Goal: Task Accomplishment & Management: Use online tool/utility

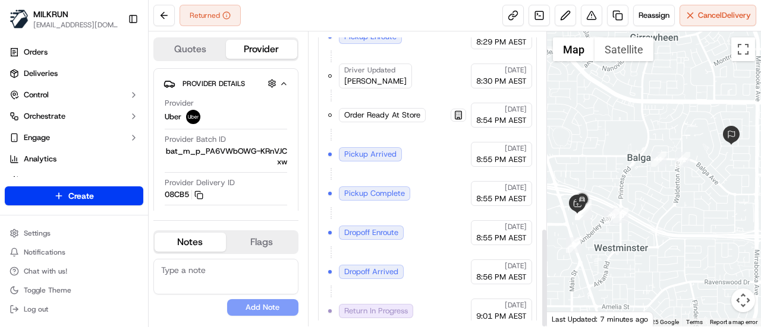
scroll to position [581, 0]
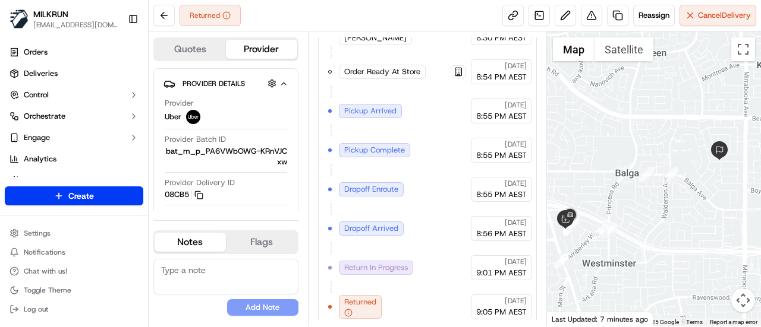
drag, startPoint x: 622, startPoint y: 254, endPoint x: 600, endPoint y: 272, distance: 28.3
click at [600, 272] on div at bounding box center [654, 178] width 215 height 295
click at [600, 271] on div at bounding box center [654, 178] width 215 height 295
click at [650, 24] on button "Reassign" at bounding box center [654, 15] width 42 height 21
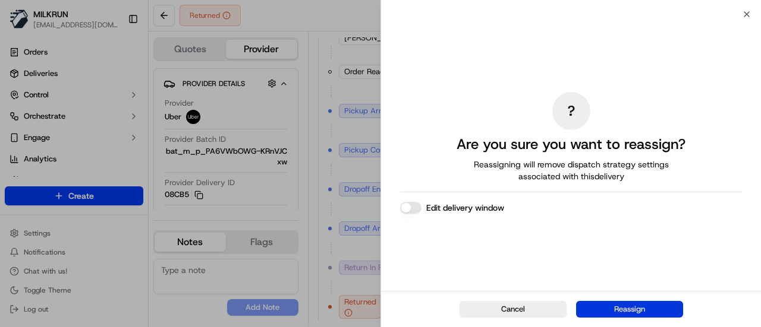
click at [618, 313] on button "Reassign" at bounding box center [629, 309] width 107 height 17
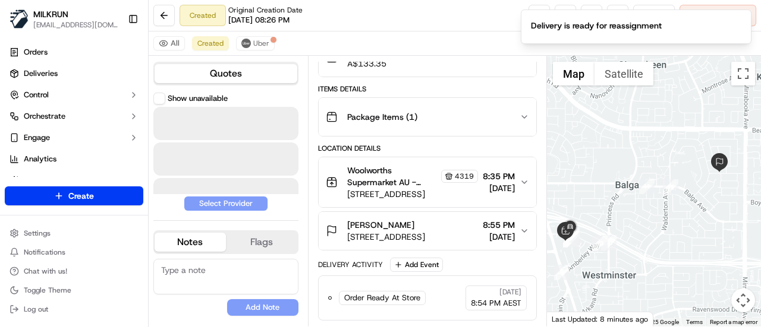
scroll to position [140, 0]
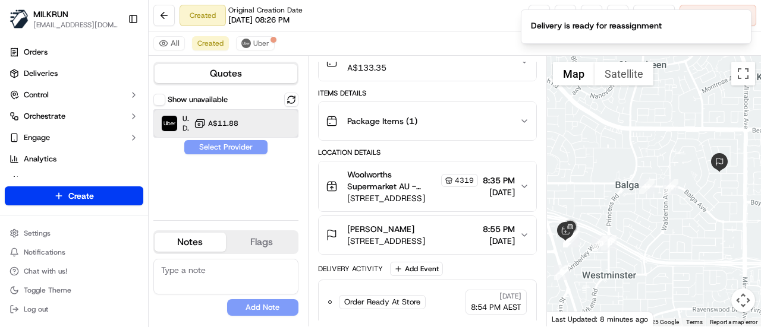
click at [243, 125] on div "Uber Dropoff ETA 27 minutes A$11.88" at bounding box center [225, 123] width 145 height 29
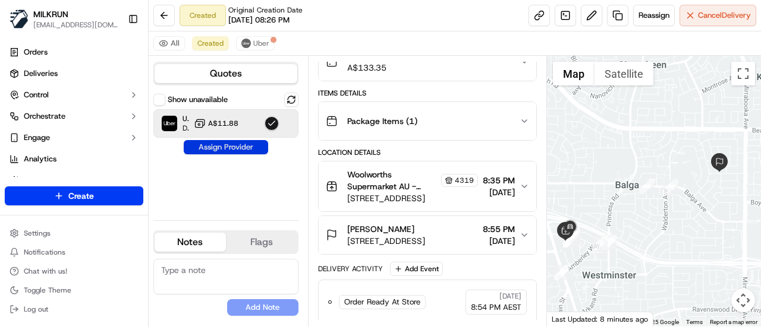
click at [248, 146] on button "Assign Provider" at bounding box center [226, 147] width 84 height 14
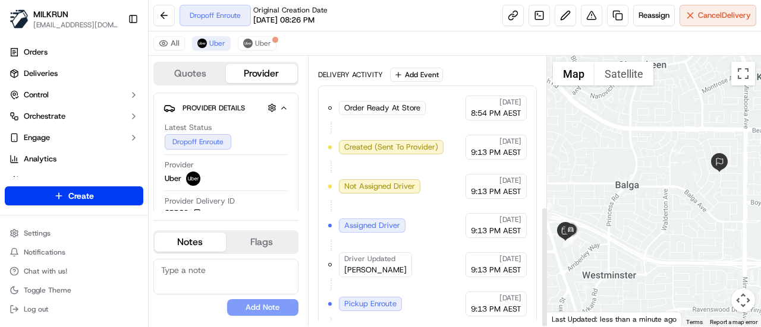
scroll to position [450, 0]
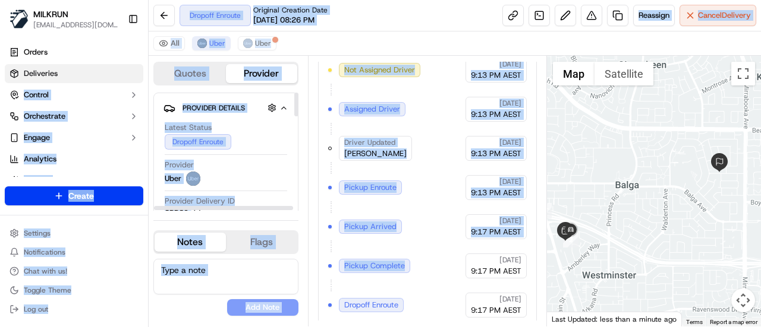
drag, startPoint x: 428, startPoint y: 249, endPoint x: 56, endPoint y: 68, distance: 413.5
click at [56, 68] on div "MILKRUN acowin@woolworths.com.au Toggle Sidebar Orders Deliveries Control Orche…" at bounding box center [380, 163] width 761 height 327
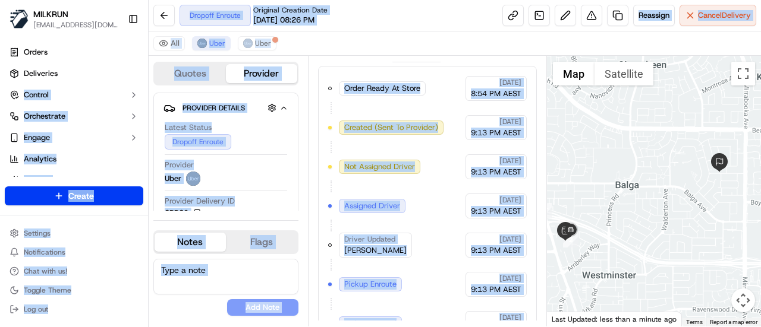
click at [389, 116] on div "Order Ready At Store MILKRUN 17/09/2025 8:54 PM AEST Created (Sent To Provider)…" at bounding box center [427, 245] width 198 height 339
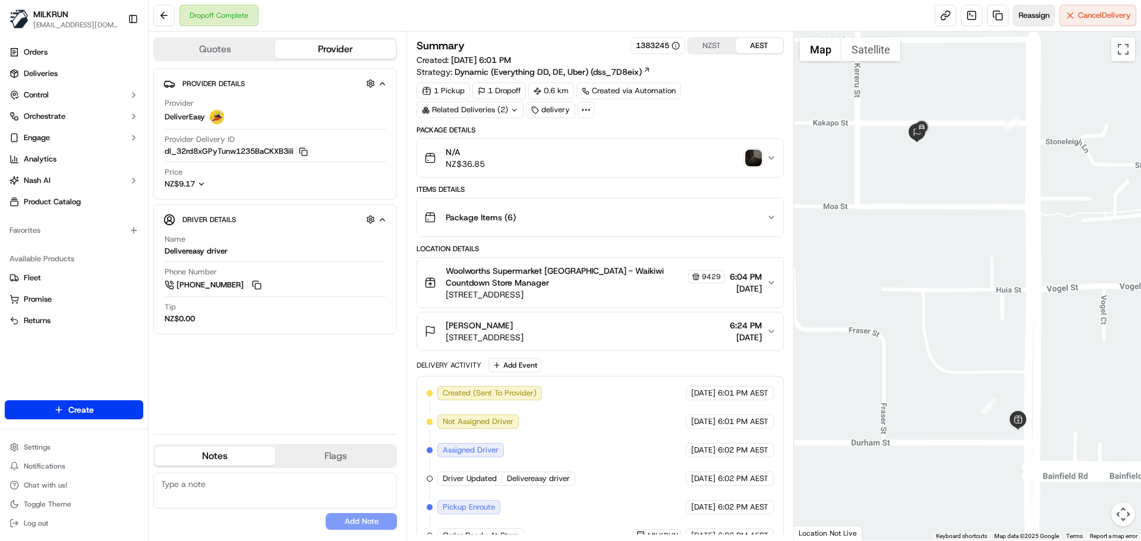
click at [1024, 12] on span "Reassign" at bounding box center [1033, 15] width 31 height 11
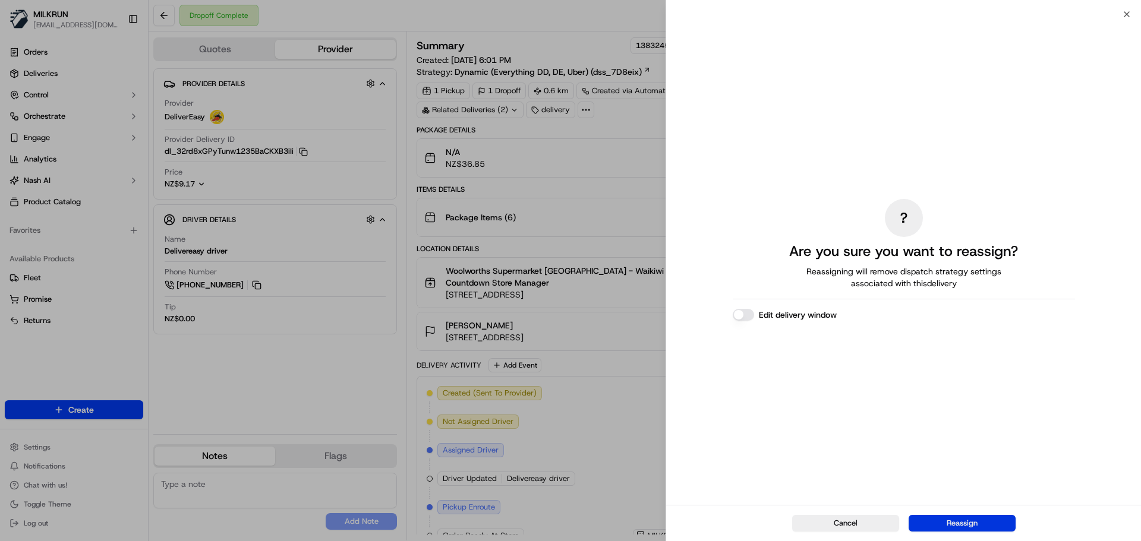
click at [954, 525] on button "Reassign" at bounding box center [962, 523] width 107 height 17
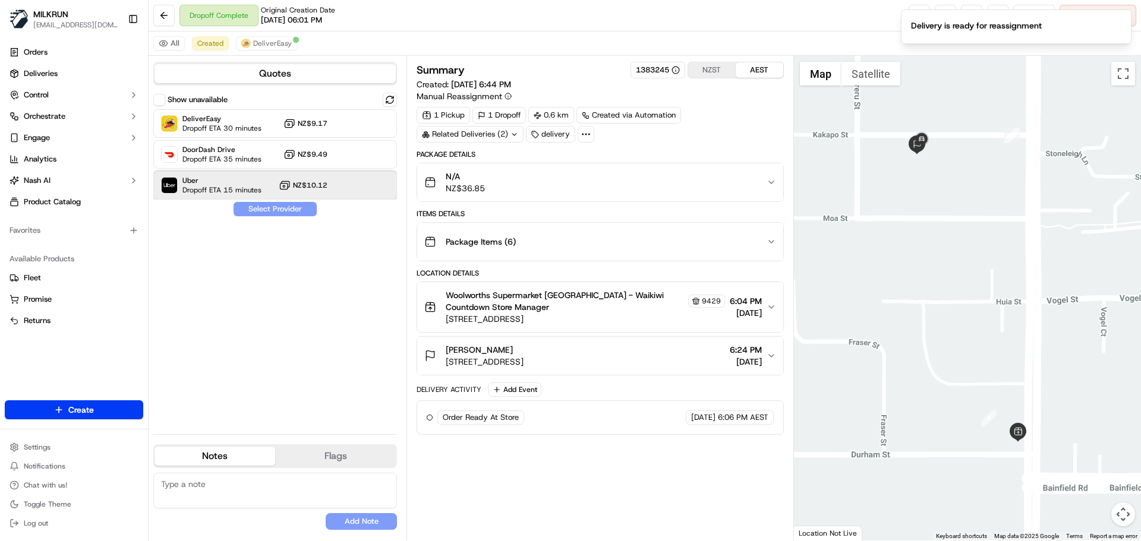
click at [217, 179] on span "Uber" at bounding box center [221, 181] width 79 height 10
click at [258, 203] on button "Assign Provider" at bounding box center [275, 209] width 84 height 14
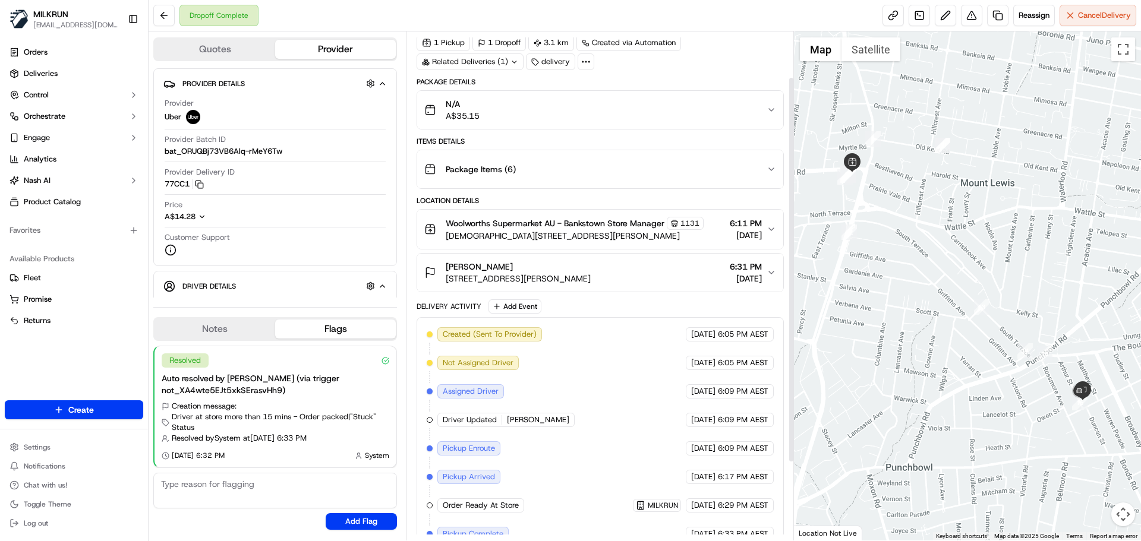
scroll to position [162, 0]
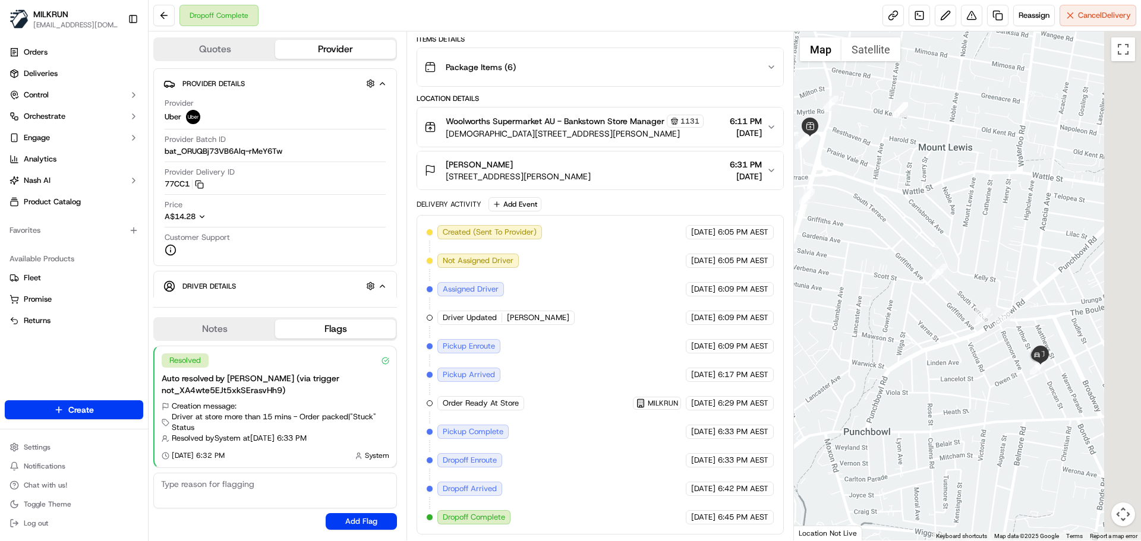
drag, startPoint x: 1031, startPoint y: 384, endPoint x: 943, endPoint y: 308, distance: 116.7
click at [943, 308] on div at bounding box center [968, 285] width 348 height 509
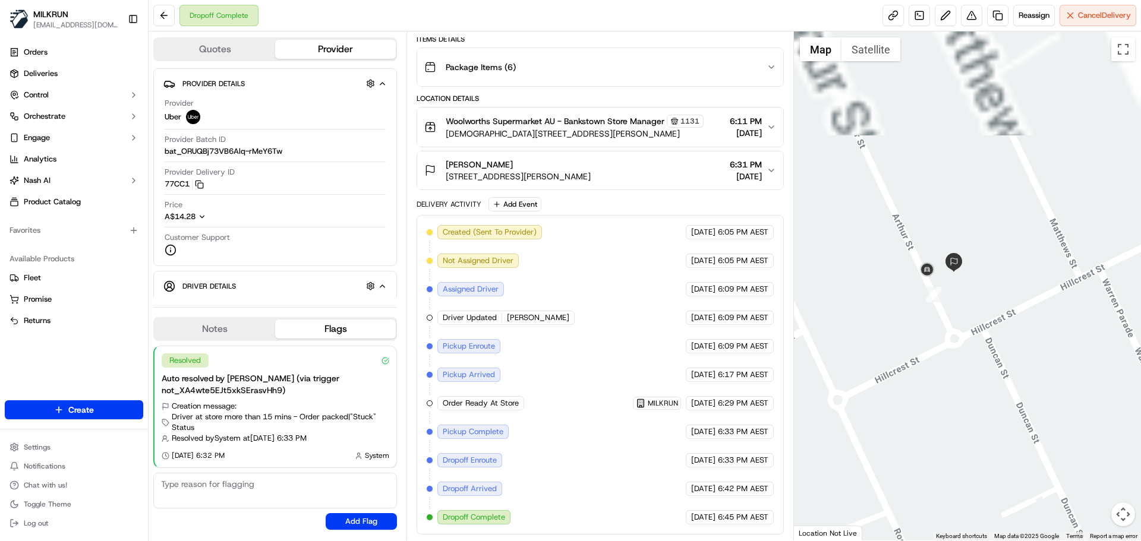
drag, startPoint x: 959, startPoint y: 185, endPoint x: 962, endPoint y: 329, distance: 143.8
click at [962, 329] on div at bounding box center [968, 285] width 348 height 509
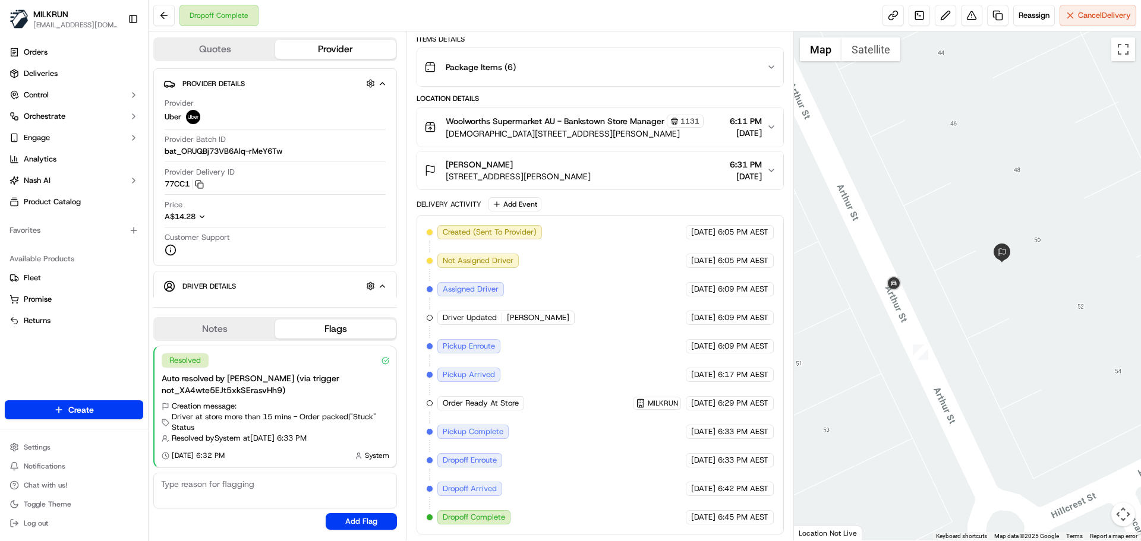
drag, startPoint x: 941, startPoint y: 288, endPoint x: 960, endPoint y: 345, distance: 60.9
click at [960, 345] on div at bounding box center [968, 285] width 348 height 509
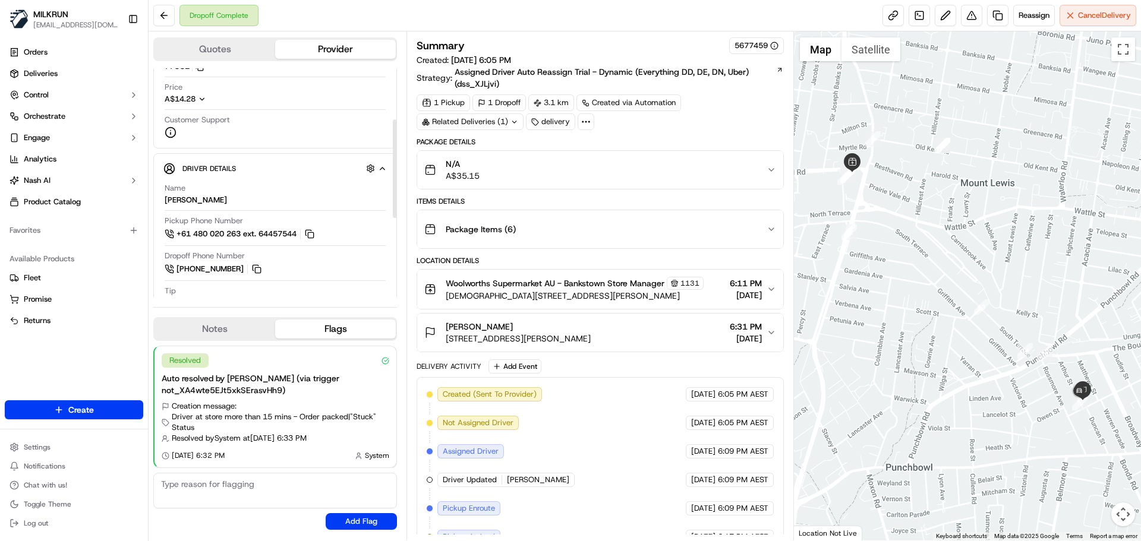
scroll to position [119, 0]
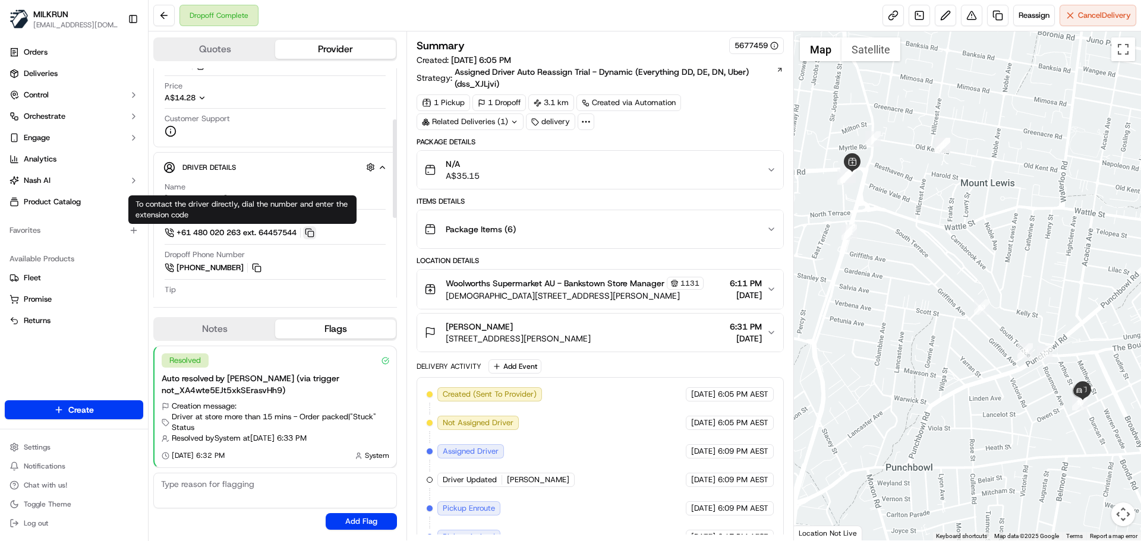
click at [314, 234] on button at bounding box center [309, 232] width 13 height 13
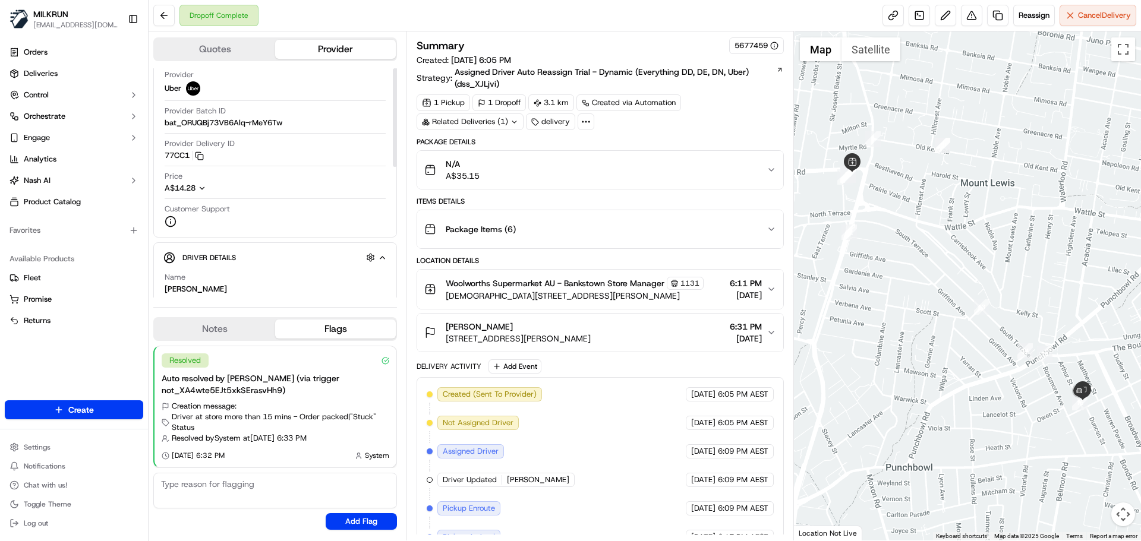
scroll to position [0, 0]
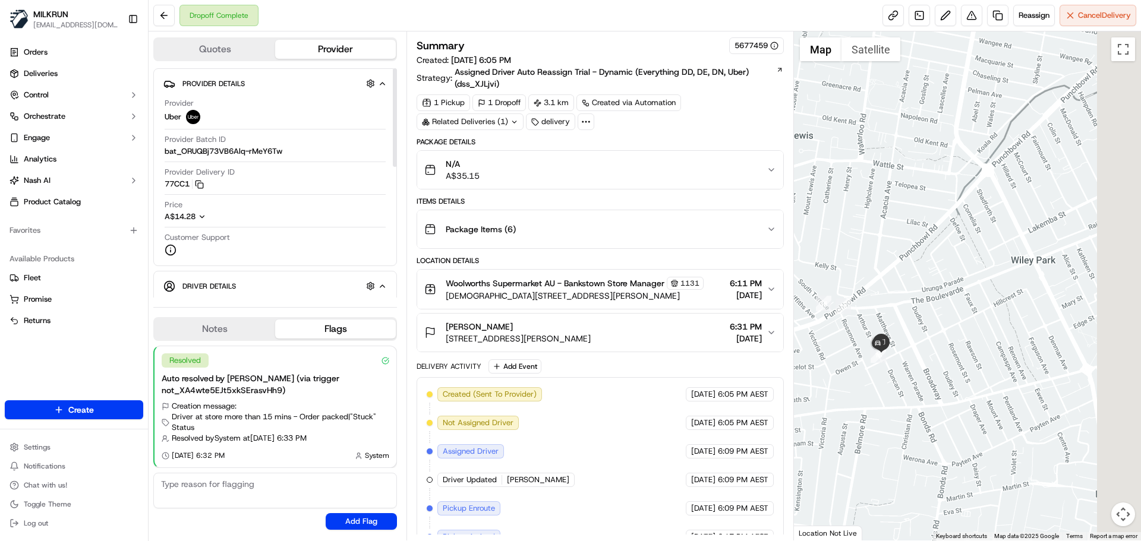
drag, startPoint x: 794, startPoint y: 336, endPoint x: 783, endPoint y: 335, distance: 11.9
click at [783, 335] on div "Quotes Provider Provider Details Hidden ( 3 ) Provider Uber Provider Batch ID b…" at bounding box center [645, 285] width 992 height 509
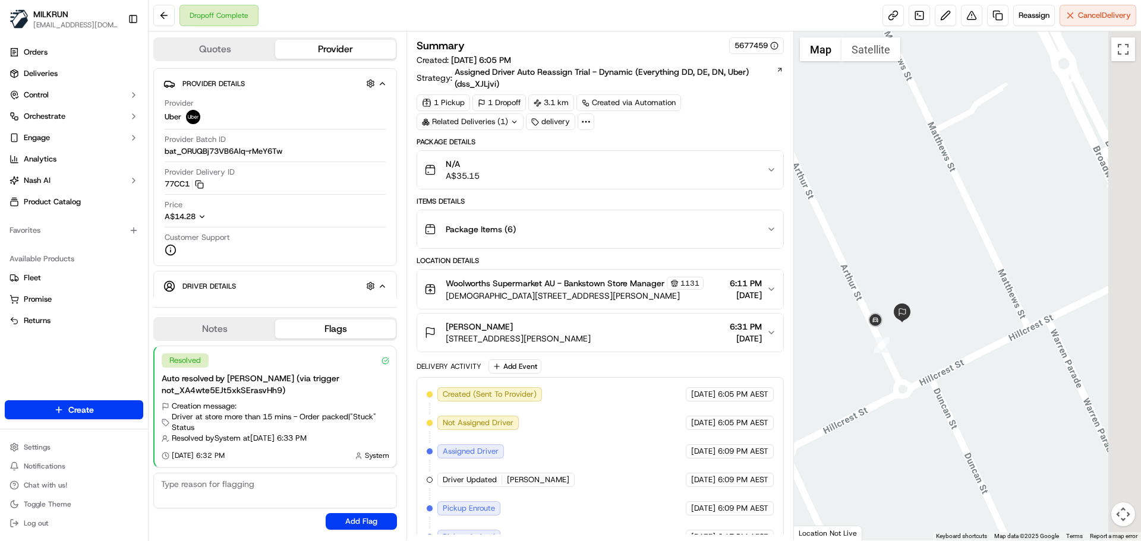
drag, startPoint x: 957, startPoint y: 383, endPoint x: 810, endPoint y: 304, distance: 166.4
click at [810, 304] on div at bounding box center [968, 285] width 348 height 509
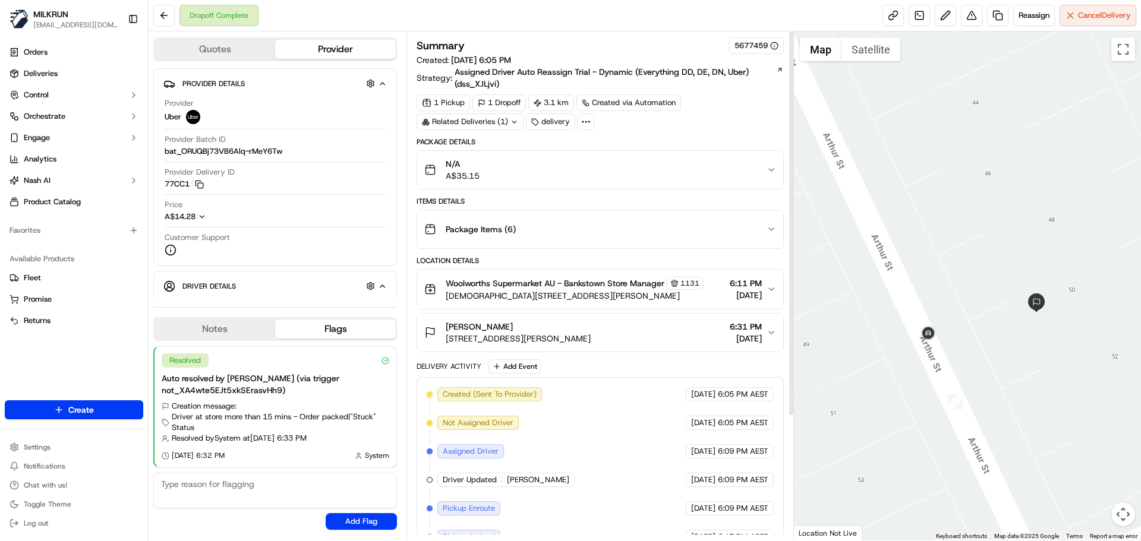
click at [625, 152] on button "N/A A$35.15" at bounding box center [599, 170] width 365 height 38
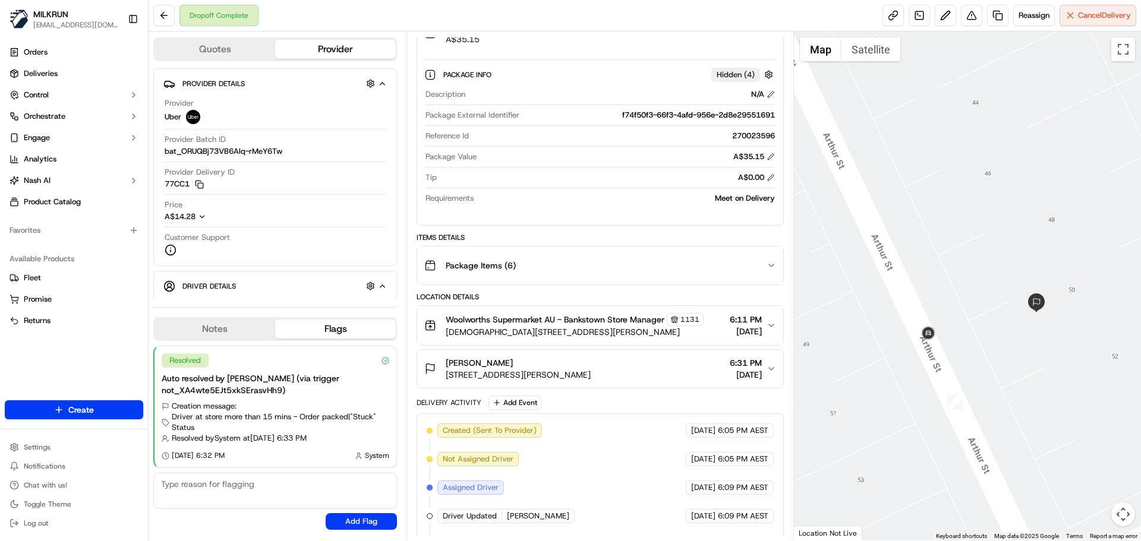
scroll to position [59, 0]
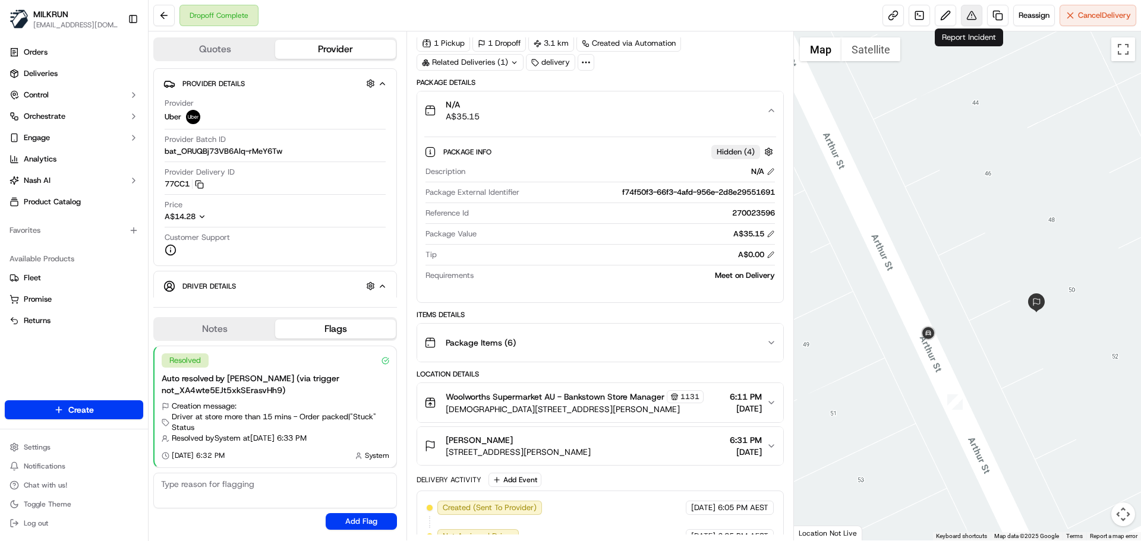
click at [967, 20] on button at bounding box center [971, 15] width 21 height 21
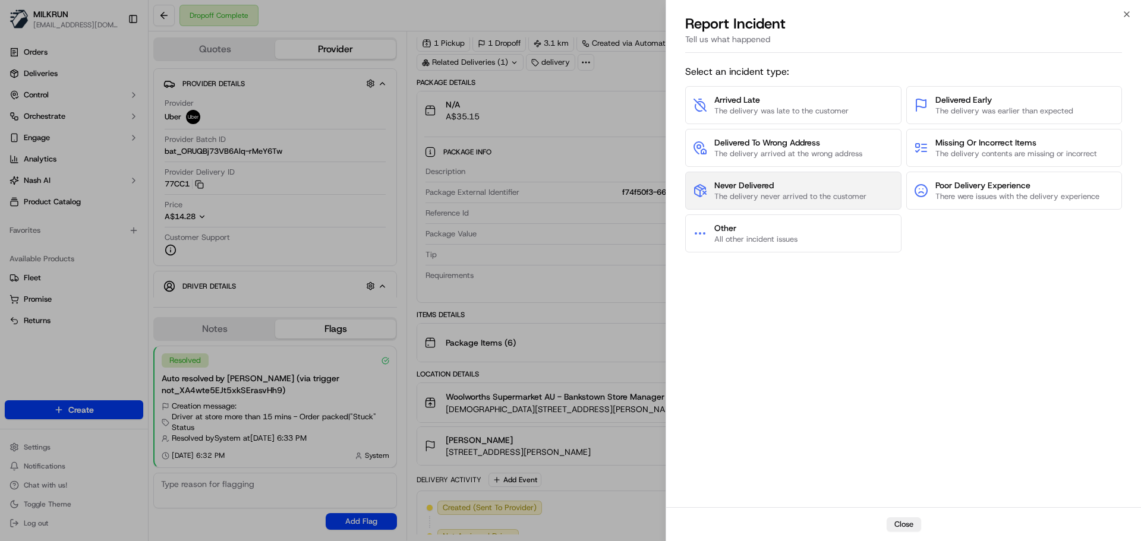
click at [793, 195] on span "The delivery never arrived to the customer" at bounding box center [790, 196] width 152 height 11
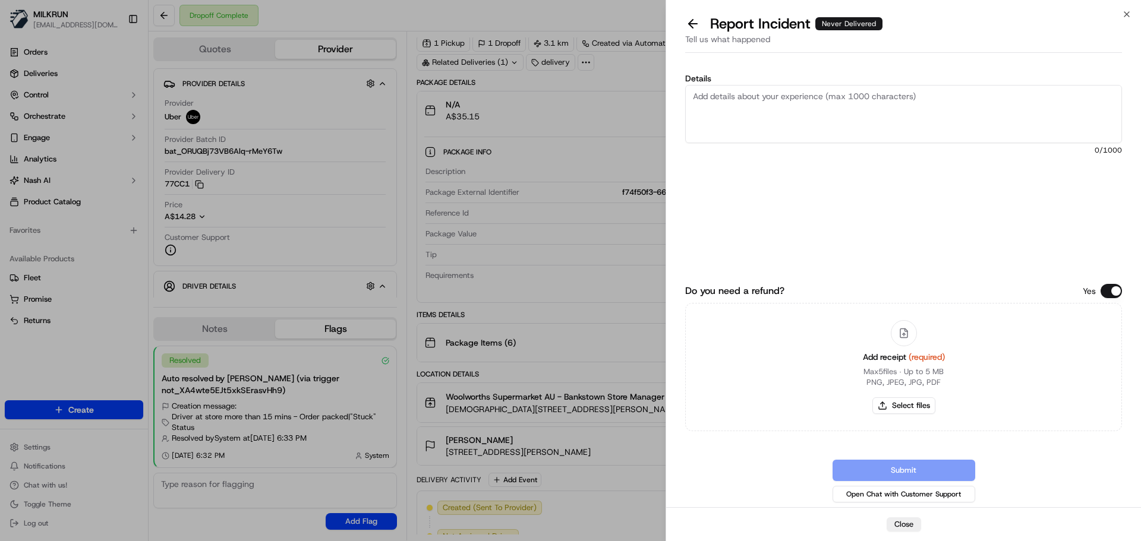
click at [761, 109] on textarea "Details" at bounding box center [903, 114] width 437 height 58
click at [917, 392] on div "Add receipt (required) Max 5 files ∙ Up to 5 MB PNG, JPEG, JPG, PDF Select files" at bounding box center [903, 367] width 101 height 108
click at [913, 406] on button "Select files" at bounding box center [903, 406] width 63 height 17
type input "C:\fakepath\Screenshot 2025-09-18 192502.png"
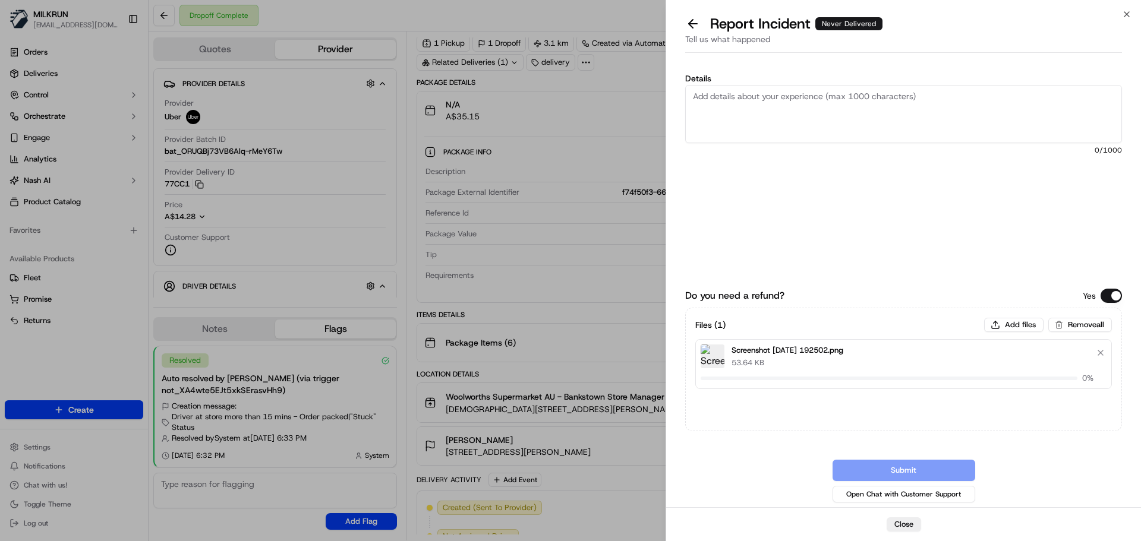
click at [804, 111] on textarea "Details" at bounding box center [903, 114] width 437 height 58
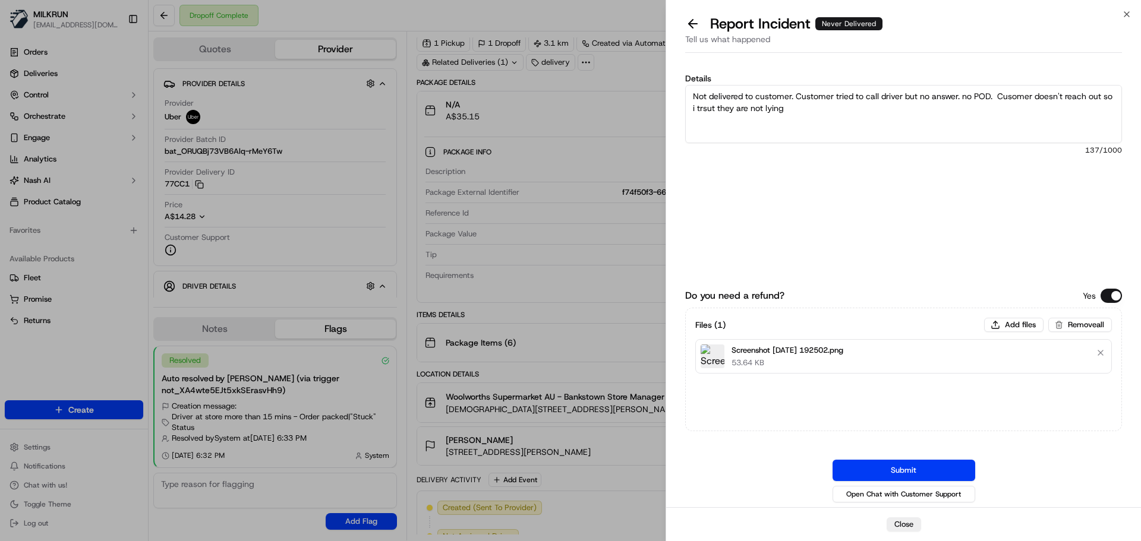
drag, startPoint x: 1012, startPoint y: 102, endPoint x: 1009, endPoint y: 94, distance: 8.3
click at [1009, 94] on textarea "Not delivered to customer. Customer tried to call driver but no answer. no POD.…" at bounding box center [903, 114] width 437 height 58
type textarea "Not delivered to customer. Customer tried to call driver but no answer. no POD.…"
click at [911, 467] on button "Submit" at bounding box center [903, 470] width 143 height 21
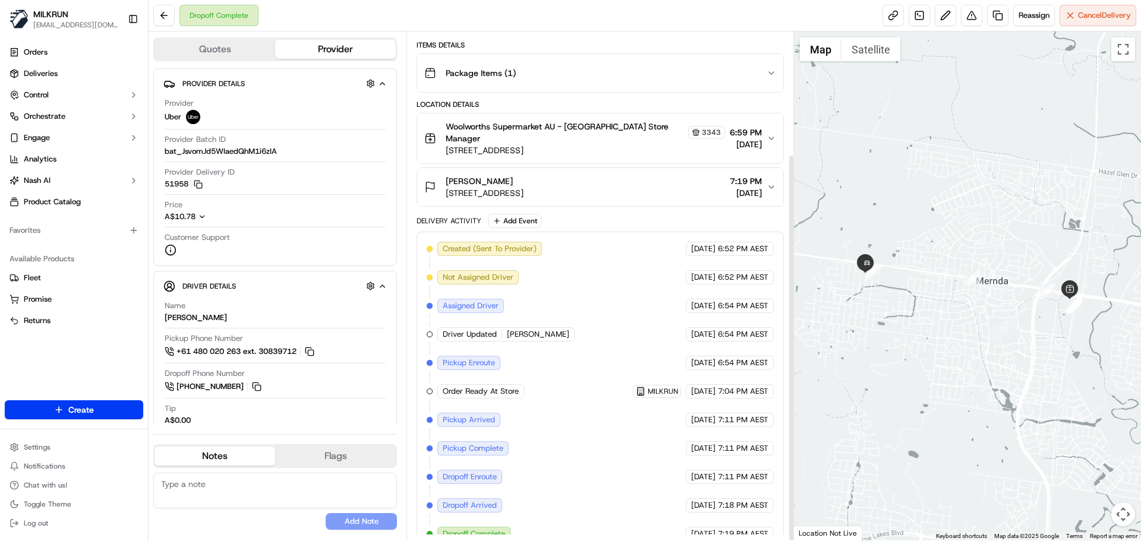
scroll to position [161, 0]
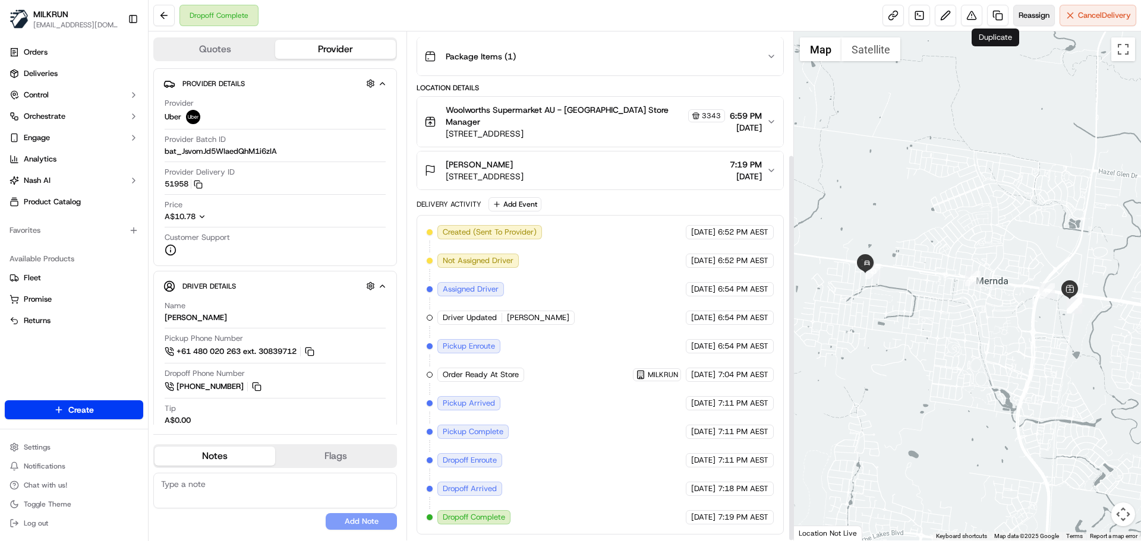
click at [1036, 11] on span "Reassign" at bounding box center [1033, 15] width 31 height 11
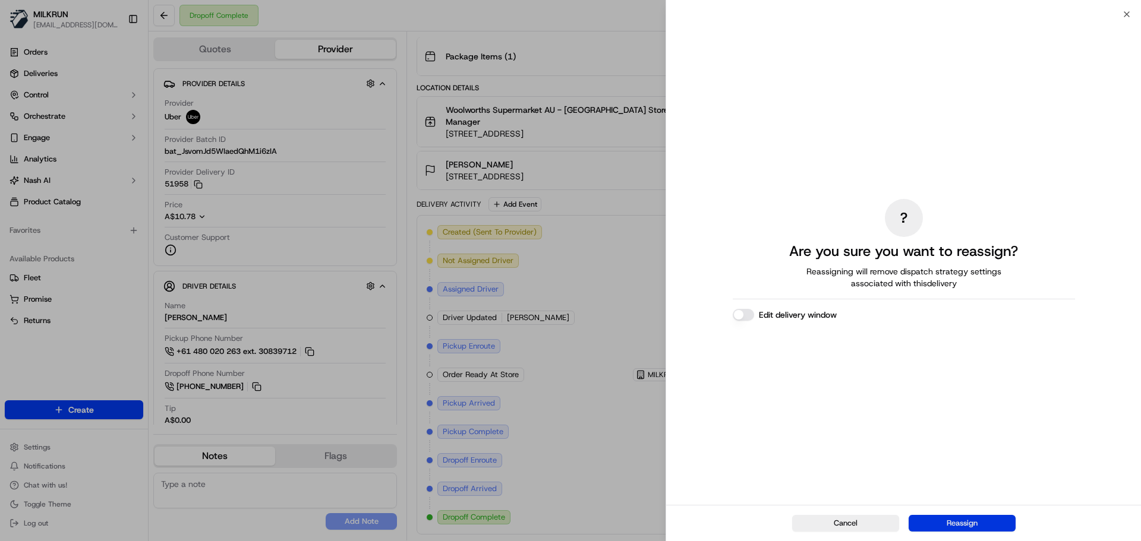
click at [964, 528] on button "Reassign" at bounding box center [962, 523] width 107 height 17
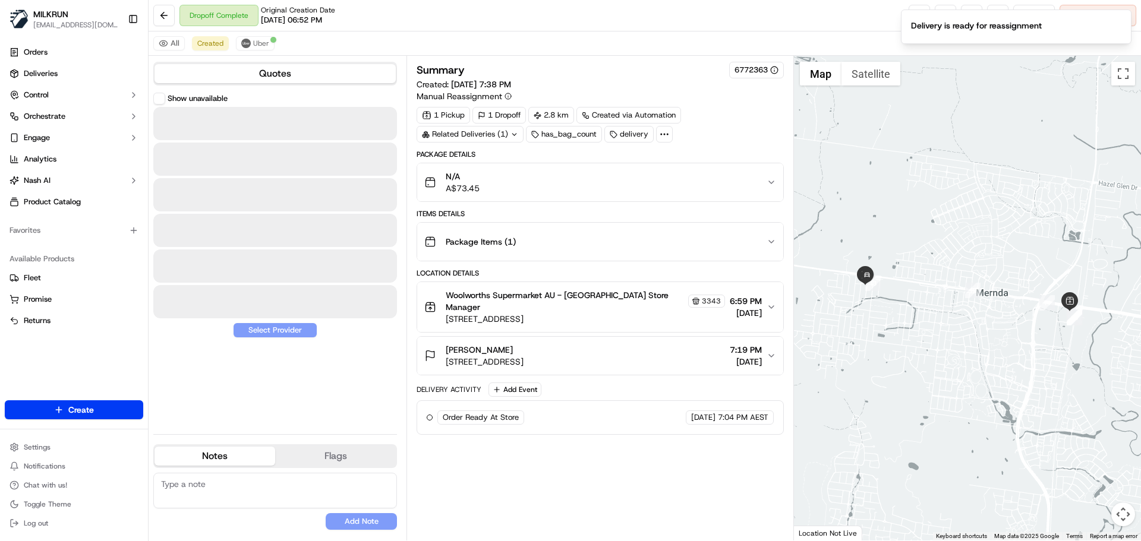
scroll to position [0, 0]
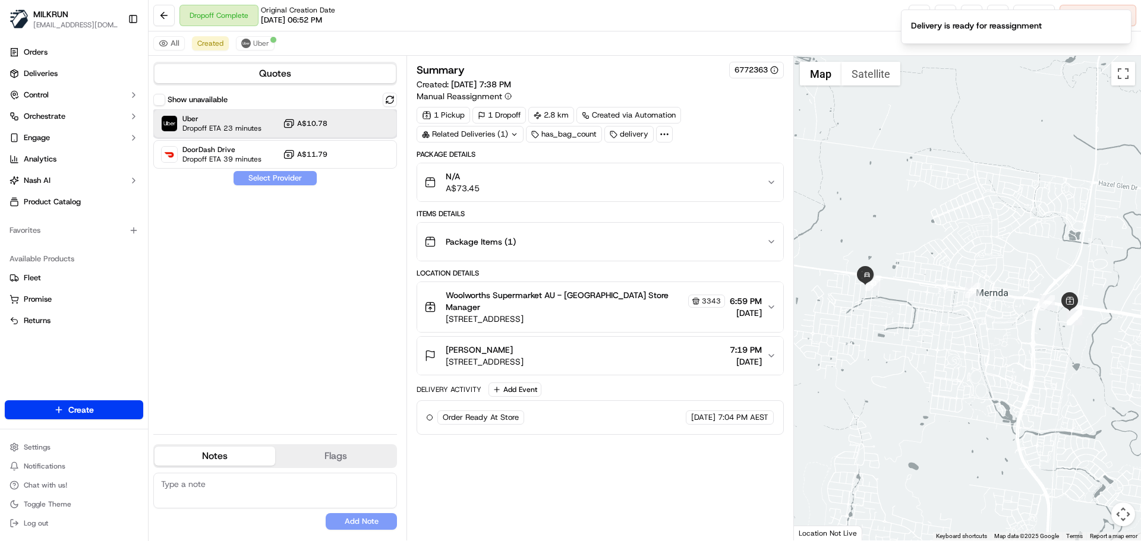
click at [238, 130] on span "Dropoff ETA 23 minutes" at bounding box center [221, 129] width 79 height 10
click at [239, 175] on button "Assign Provider" at bounding box center [275, 178] width 84 height 14
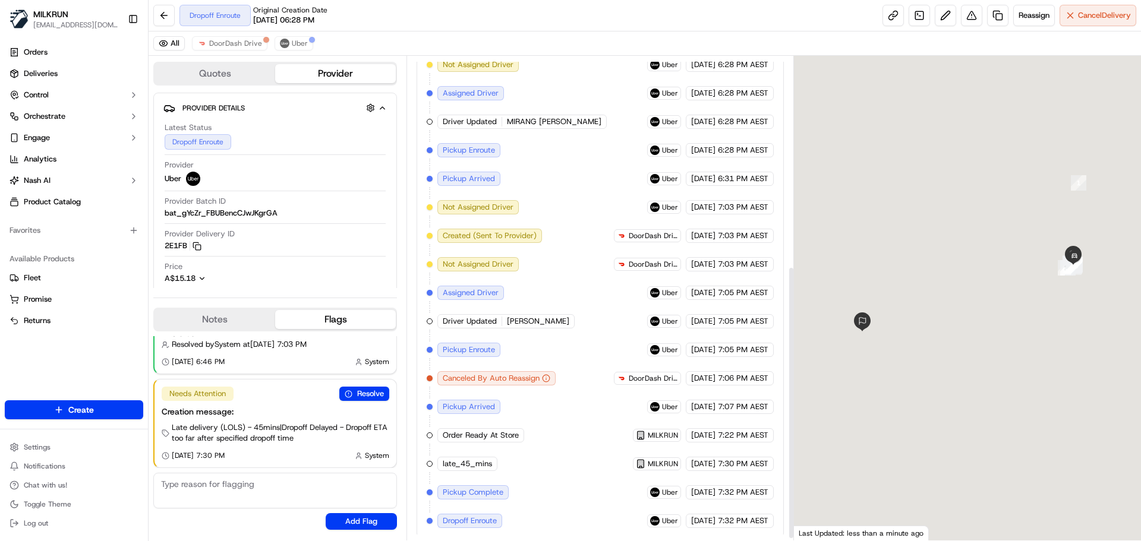
scroll to position [374, 0]
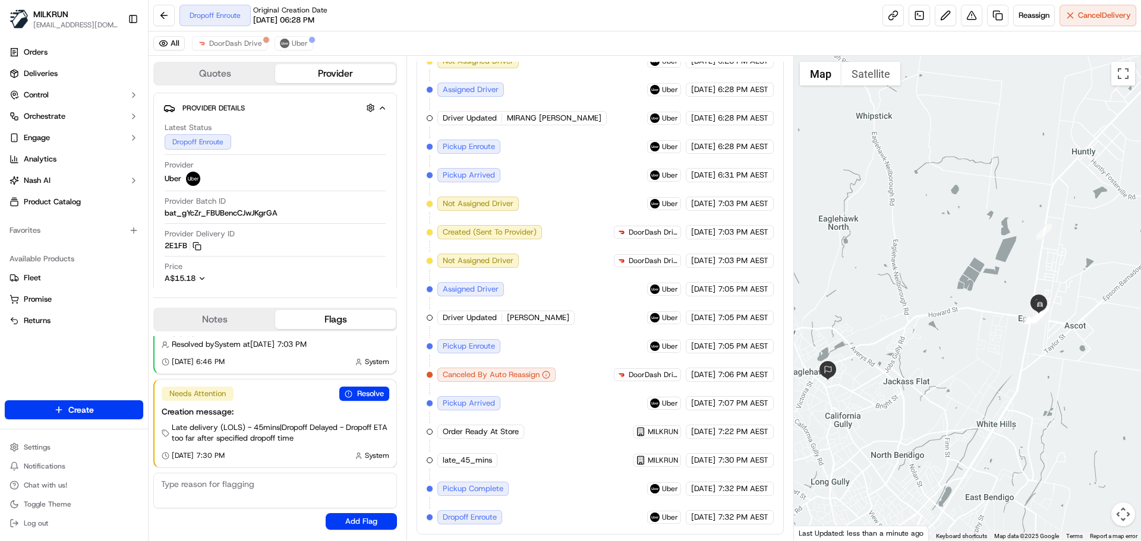
drag, startPoint x: 1092, startPoint y: 292, endPoint x: 1056, endPoint y: 342, distance: 61.0
click at [1056, 342] on div at bounding box center [968, 298] width 348 height 485
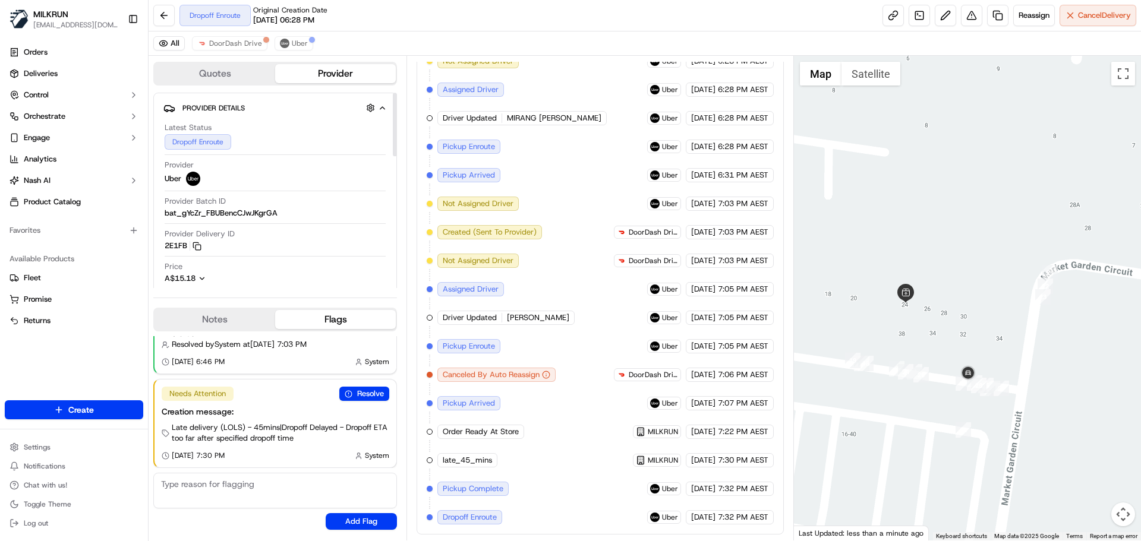
scroll to position [297, 0]
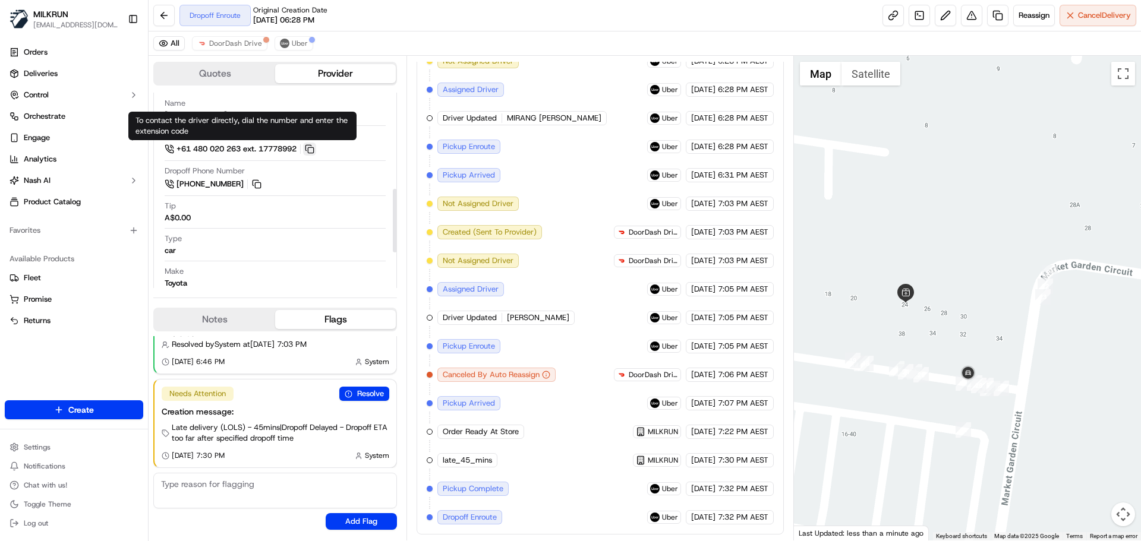
click at [316, 148] on button at bounding box center [309, 149] width 13 height 13
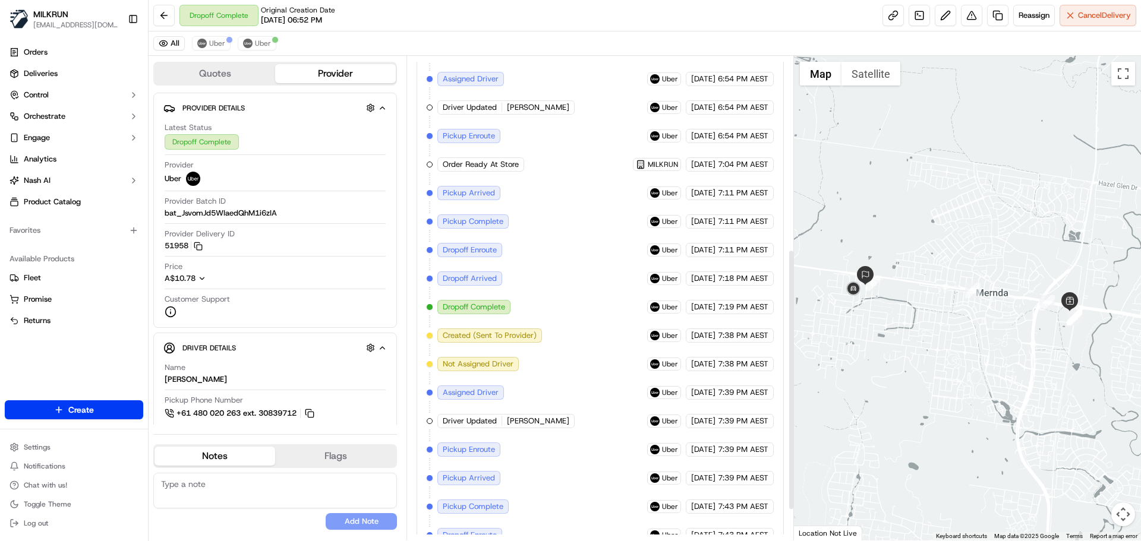
scroll to position [414, 0]
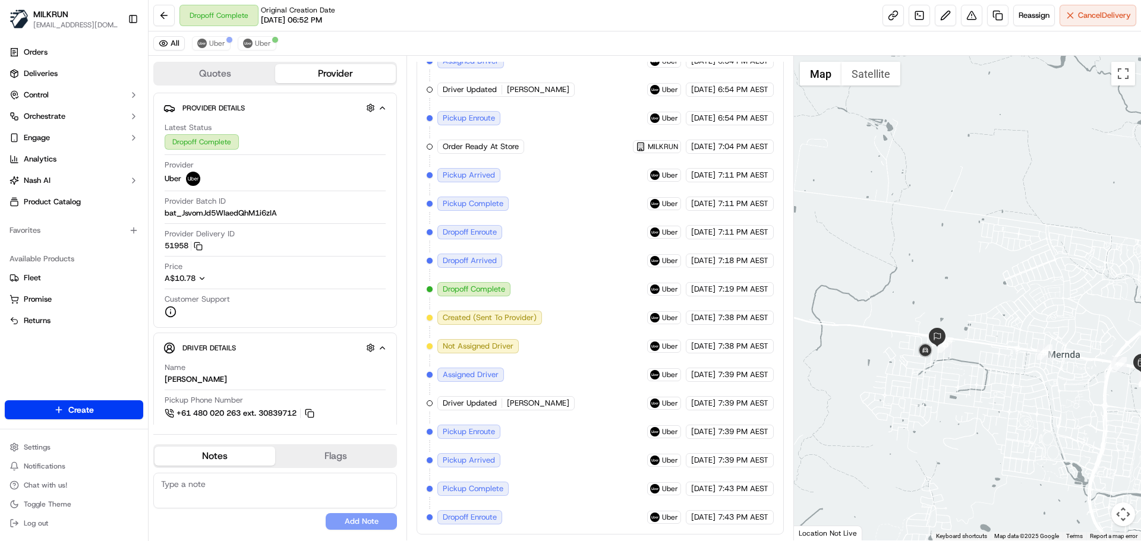
drag, startPoint x: 897, startPoint y: 342, endPoint x: 944, endPoint y: 382, distance: 61.1
click at [944, 382] on div at bounding box center [968, 298] width 348 height 485
